Goal: Task Accomplishment & Management: Use online tool/utility

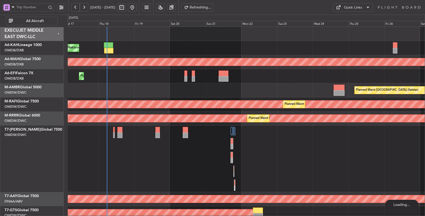
click at [26, 21] on span "All Aircraft" at bounding box center [35, 21] width 42 height 4
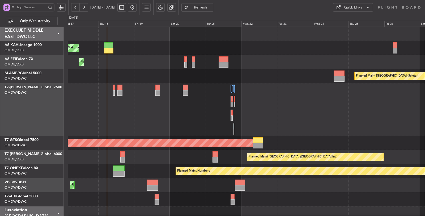
click at [11, 8] on span at bounding box center [13, 7] width 6 height 7
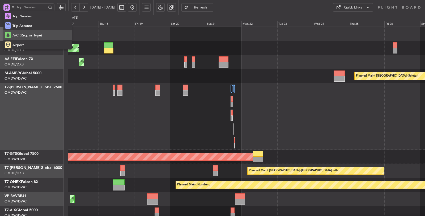
click at [20, 35] on span "A/C (Reg. or Type)" at bounding box center [27, 35] width 30 height 5
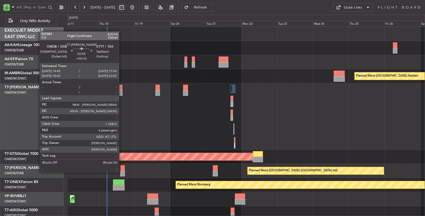
click at [122, 171] on div at bounding box center [122, 174] width 5 height 6
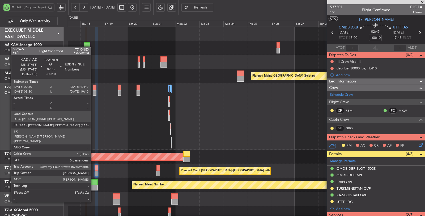
click at [93, 187] on div at bounding box center [94, 188] width 8 height 6
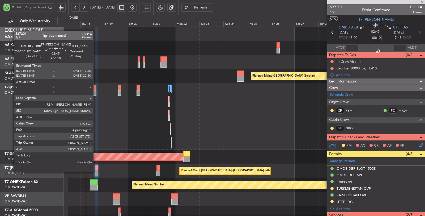
type input "-00:10"
type input "0"
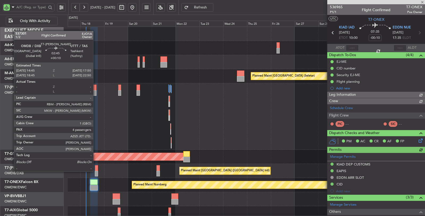
type input "Dherander Fithani (DHF)"
type input "7301"
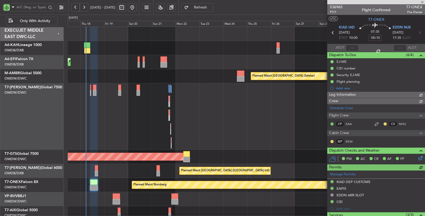
type input "Dherander Fithani (DHF)"
type input "7301"
click at [221, 152] on div "AOG Maint [GEOGRAPHIC_DATA] (Seletar)" at bounding box center [246, 157] width 357 height 14
type input "Dherander Fithani (DHF)"
type input "7301"
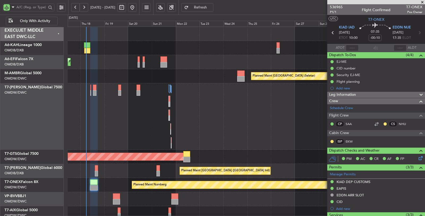
click at [124, 133] on div "Planned Maint Dubai (Al Maktoum Intl)" at bounding box center [246, 116] width 357 height 66
click at [150, 136] on div "Planned Maint Dubai (Al Maktoum Intl)" at bounding box center [246, 116] width 357 height 66
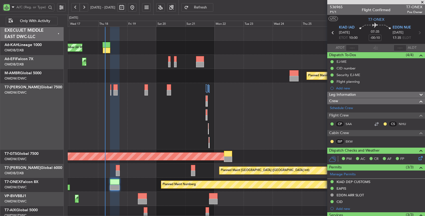
scroll to position [0, 0]
click at [180, 126] on div "Planned Maint Dubai (Al Maktoum Intl)" at bounding box center [246, 116] width 357 height 66
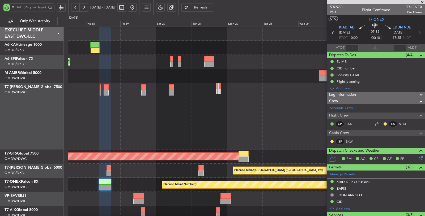
type input "Dherander Fithani (DHF)"
type input "7301"
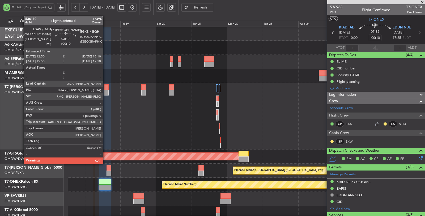
click at [106, 92] on div at bounding box center [106, 93] width 5 height 6
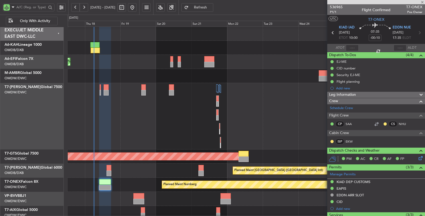
type input "+00:10"
type input "1"
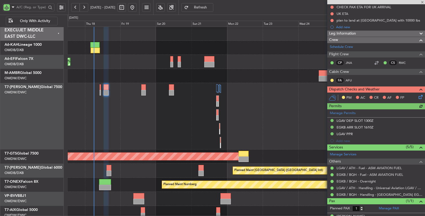
scroll to position [75, 0]
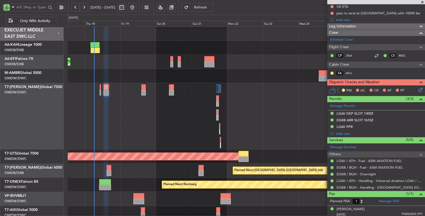
click at [129, 90] on div "Planned Maint Dubai (Al Maktoum Intl)" at bounding box center [246, 116] width 357 height 66
click at [134, 100] on div "Planned Maint Dubai (Al Maktoum Intl)" at bounding box center [246, 116] width 357 height 66
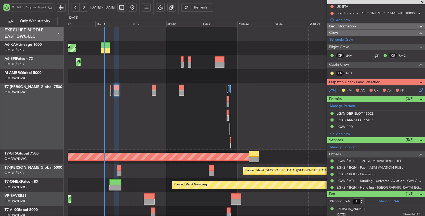
scroll to position [0, 0]
click at [132, 92] on div "Planned Maint Dubai (Al Maktoum Intl)" at bounding box center [246, 116] width 357 height 66
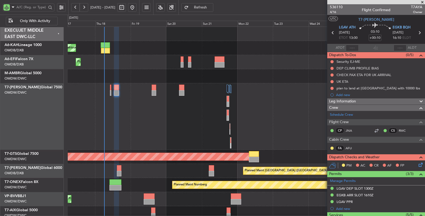
scroll to position [75, 0]
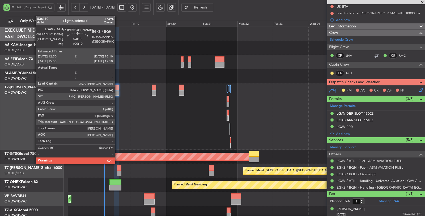
click at [118, 90] on div at bounding box center [116, 88] width 5 height 6
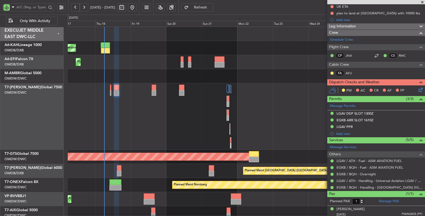
click at [148, 141] on div "Planned Maint Dubai (Al Maktoum Intl)" at bounding box center [246, 116] width 357 height 66
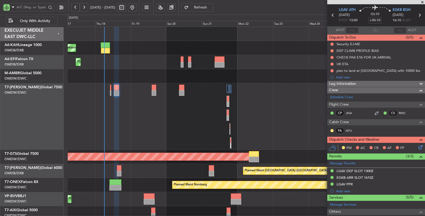
scroll to position [16, 0]
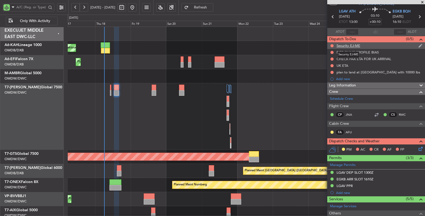
click at [346, 45] on div "Security EJ-ME" at bounding box center [349, 45] width 24 height 5
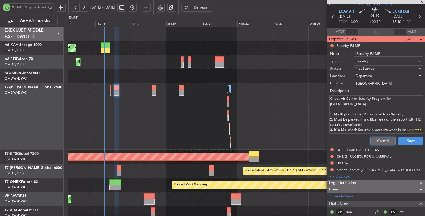
click at [377, 139] on button "Cancel" at bounding box center [382, 141] width 25 height 9
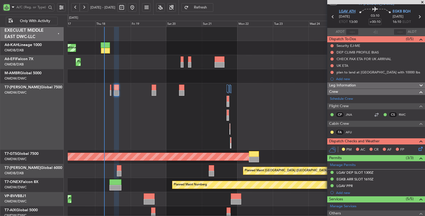
click at [343, 12] on span "LGAV ATH" at bounding box center [347, 11] width 17 height 5
click at [138, 121] on div "Planned Maint Dubai (Al Maktoum Intl)" at bounding box center [246, 116] width 357 height 66
click at [126, 133] on div "Planned Maint Dubai (Al Maktoum Intl)" at bounding box center [246, 116] width 357 height 66
click at [138, 108] on div "Planned Maint Dubai (Al Maktoum Intl)" at bounding box center [246, 116] width 357 height 66
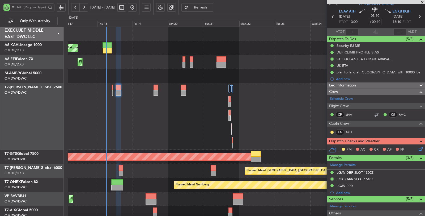
type input "Dherander Fithani (DHF)"
type input "7280"
type input "Dherander Fithani (DHF)"
type input "7280"
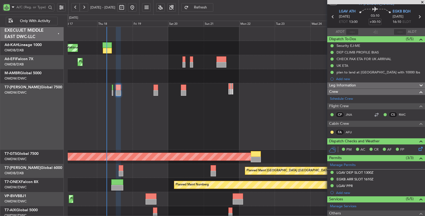
type input "Dherander Fithani (DHF)"
type input "7280"
type input "Dherander Fithani (DHF)"
type input "7280"
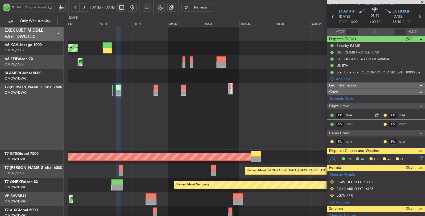
type input "Dherander Fithani (DHF)"
type input "7280"
